Goal: Task Accomplishment & Management: Manage account settings

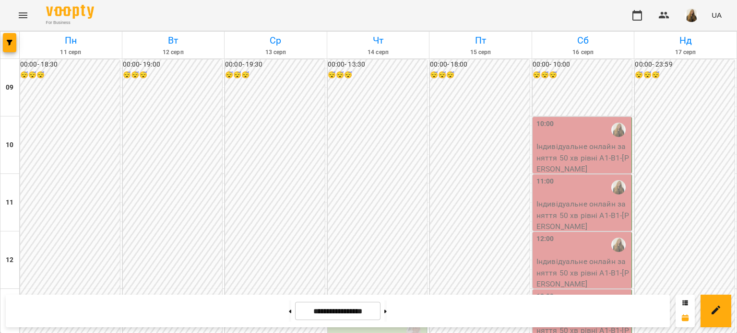
scroll to position [526, 0]
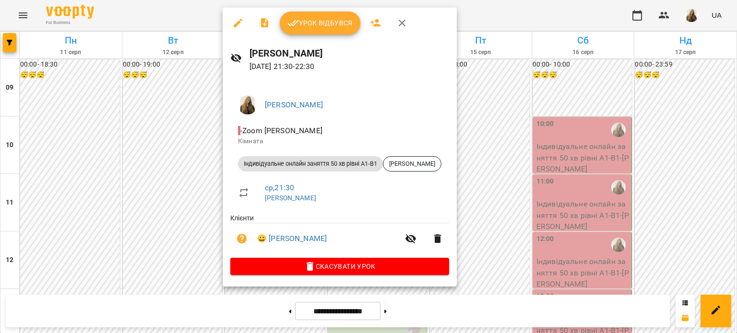
click at [315, 18] on span "Урок відбувся" at bounding box center [319, 23] width 65 height 12
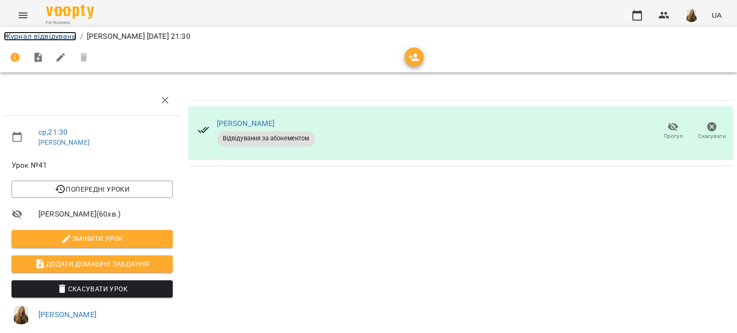
click at [63, 38] on link "Журнал відвідувань" at bounding box center [40, 36] width 72 height 9
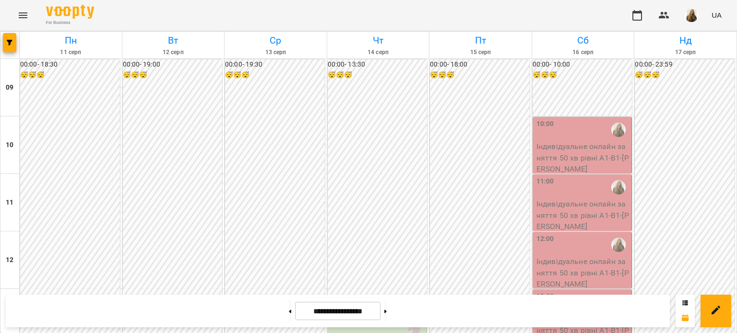
scroll to position [478, 0]
click at [694, 16] on img "button" at bounding box center [690, 15] width 13 height 13
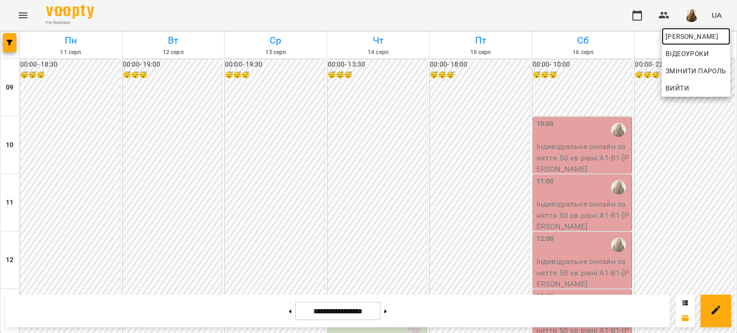
click at [689, 38] on span "[PERSON_NAME]" at bounding box center [695, 37] width 61 height 12
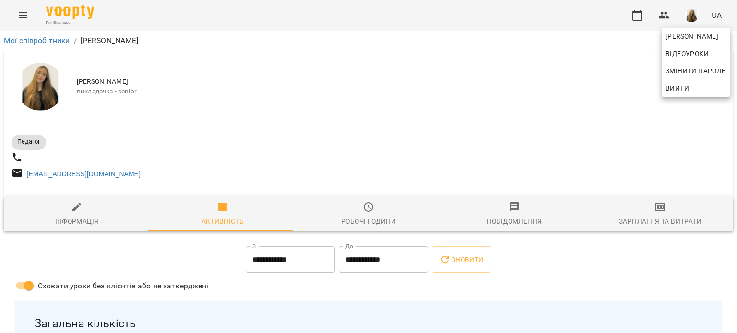
click at [664, 213] on div at bounding box center [368, 166] width 737 height 333
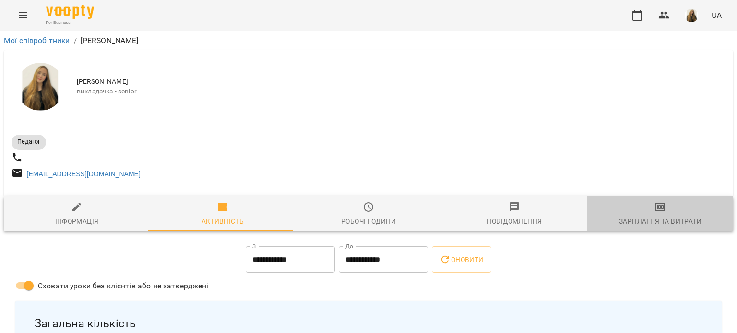
click at [656, 209] on icon "button" at bounding box center [660, 207] width 12 height 12
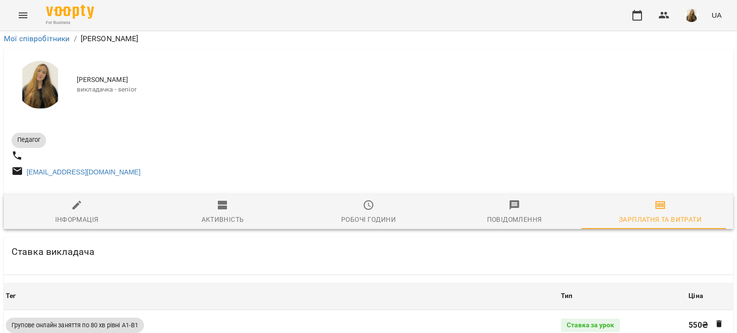
scroll to position [1291, 0]
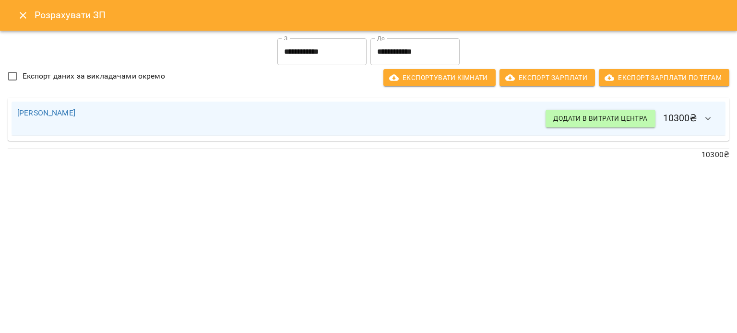
click at [20, 10] on icon "Close" at bounding box center [23, 16] width 12 height 12
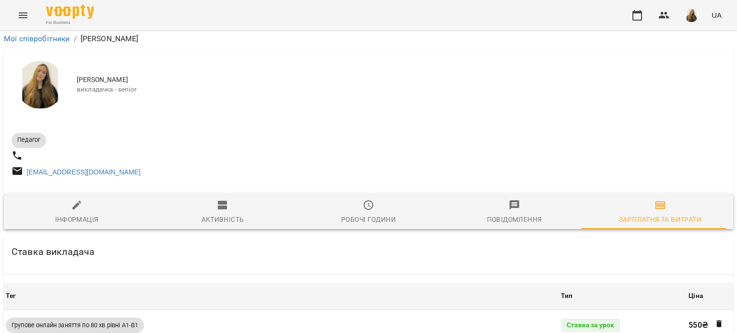
click at [26, 20] on icon "Menu" at bounding box center [23, 16] width 12 height 12
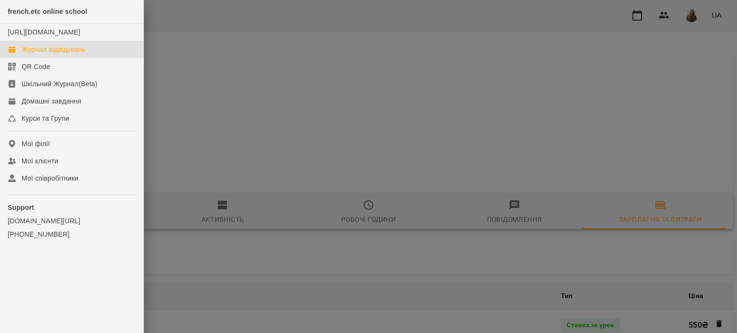
click at [70, 54] on div "Журнал відвідувань" at bounding box center [54, 50] width 64 height 10
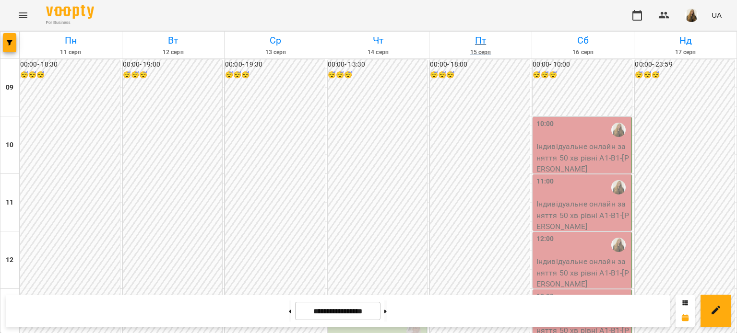
scroll to position [432, 0]
